Goal: Task Accomplishment & Management: Manage account settings

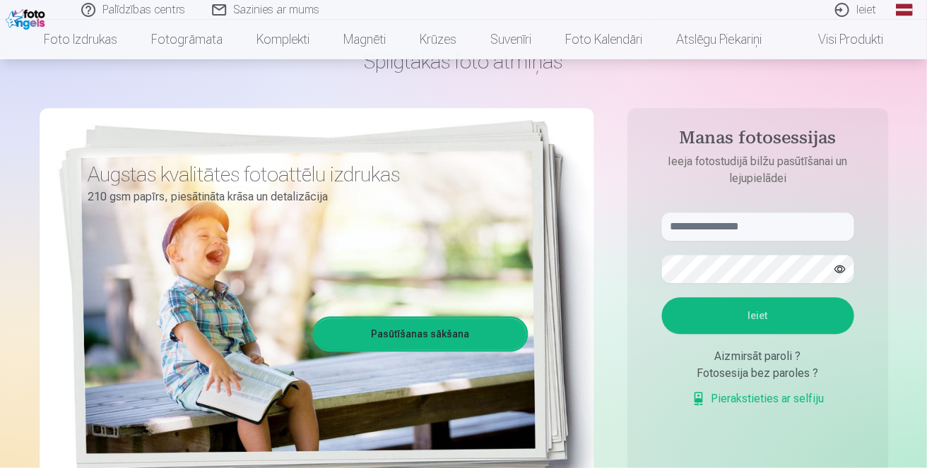
scroll to position [82, 0]
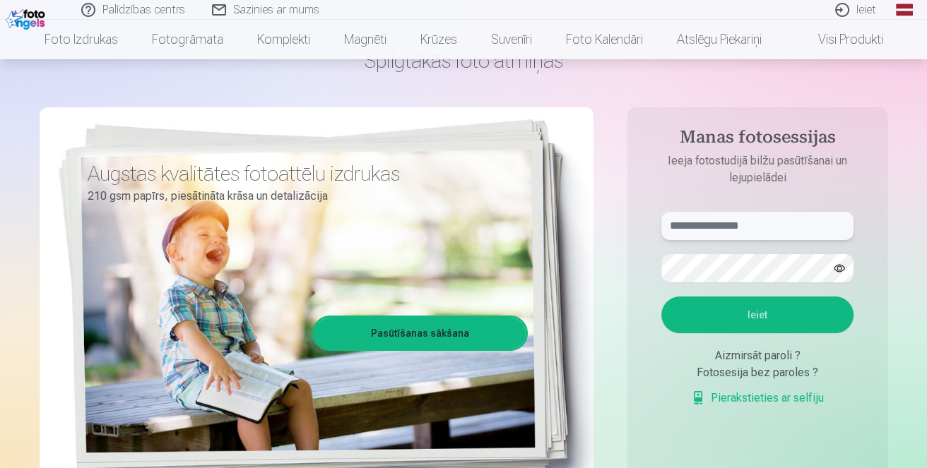
click at [756, 226] on input "text" at bounding box center [757, 226] width 192 height 28
type input "**********"
click at [760, 314] on button "Ieiet" at bounding box center [757, 315] width 192 height 37
